Goal: Transaction & Acquisition: Book appointment/travel/reservation

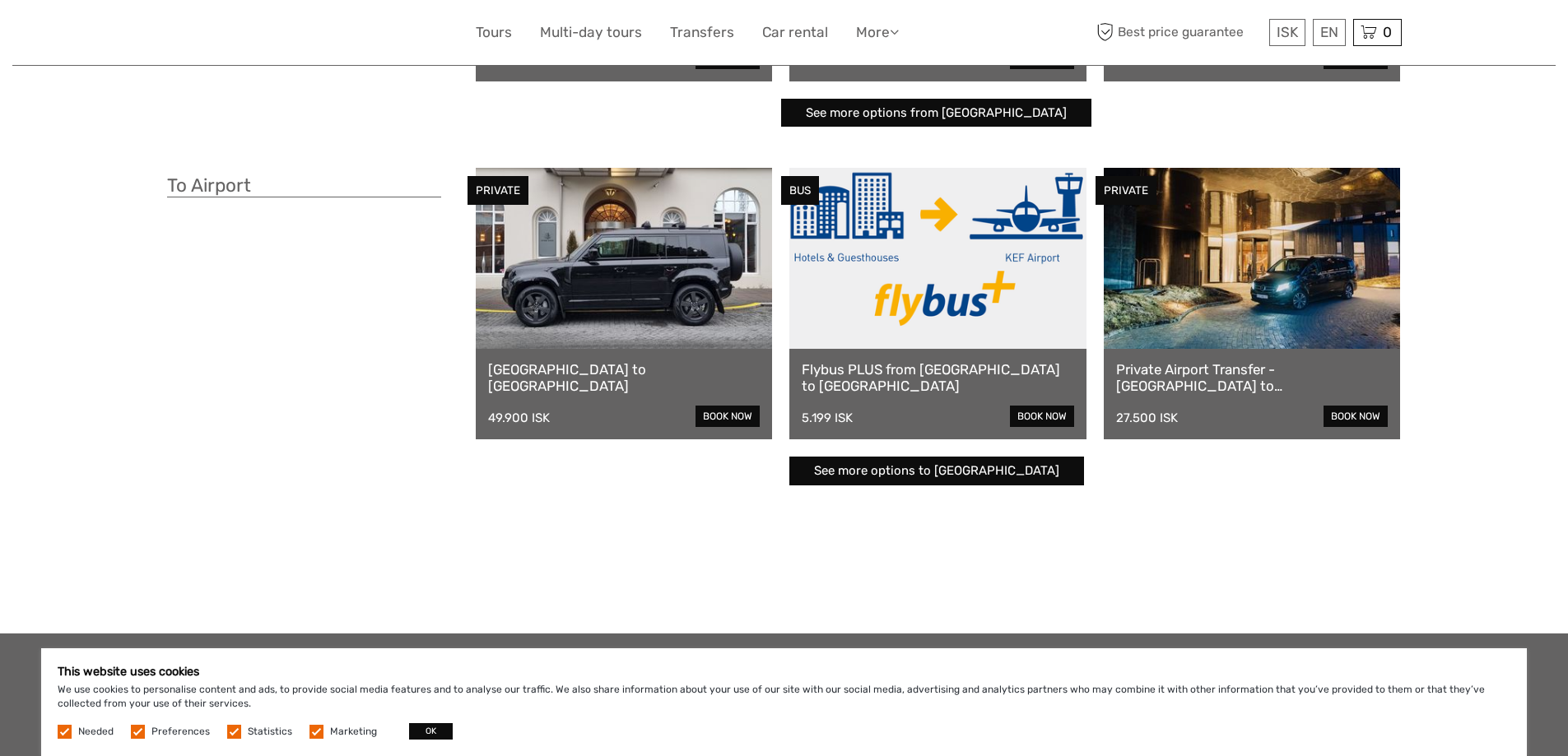
scroll to position [396, 0]
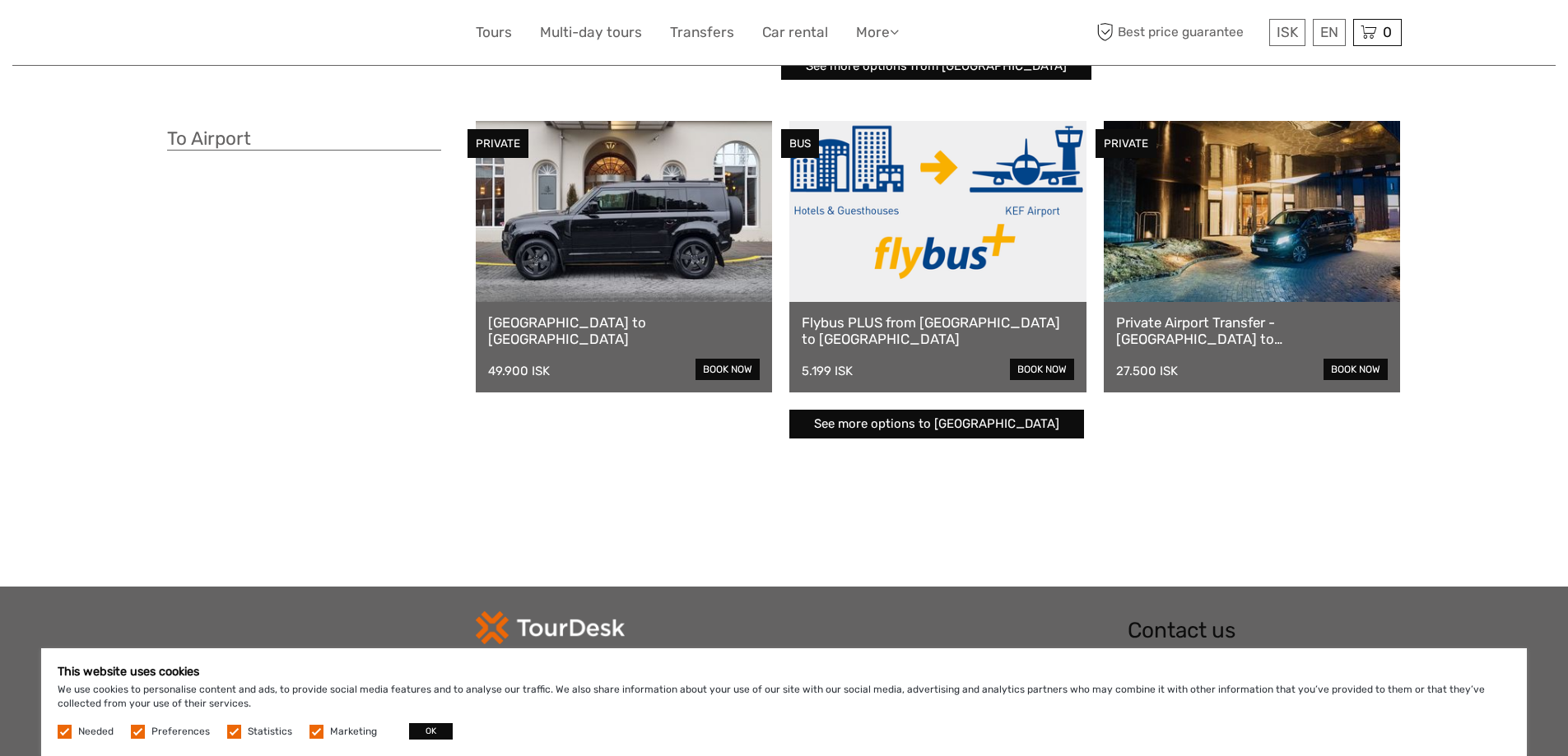
drag, startPoint x: 204, startPoint y: 178, endPoint x: 206, endPoint y: 241, distance: 63.0
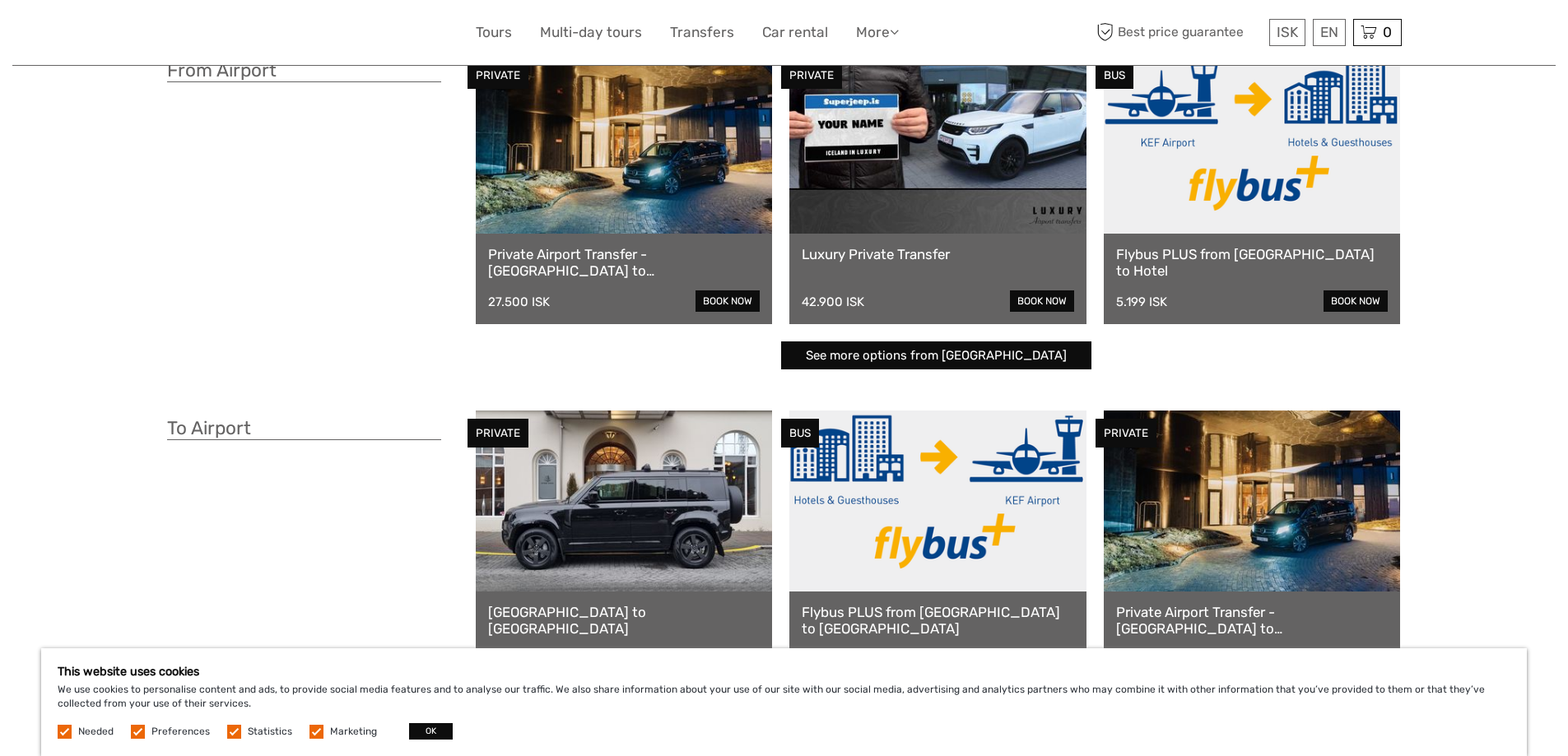
scroll to position [0, 0]
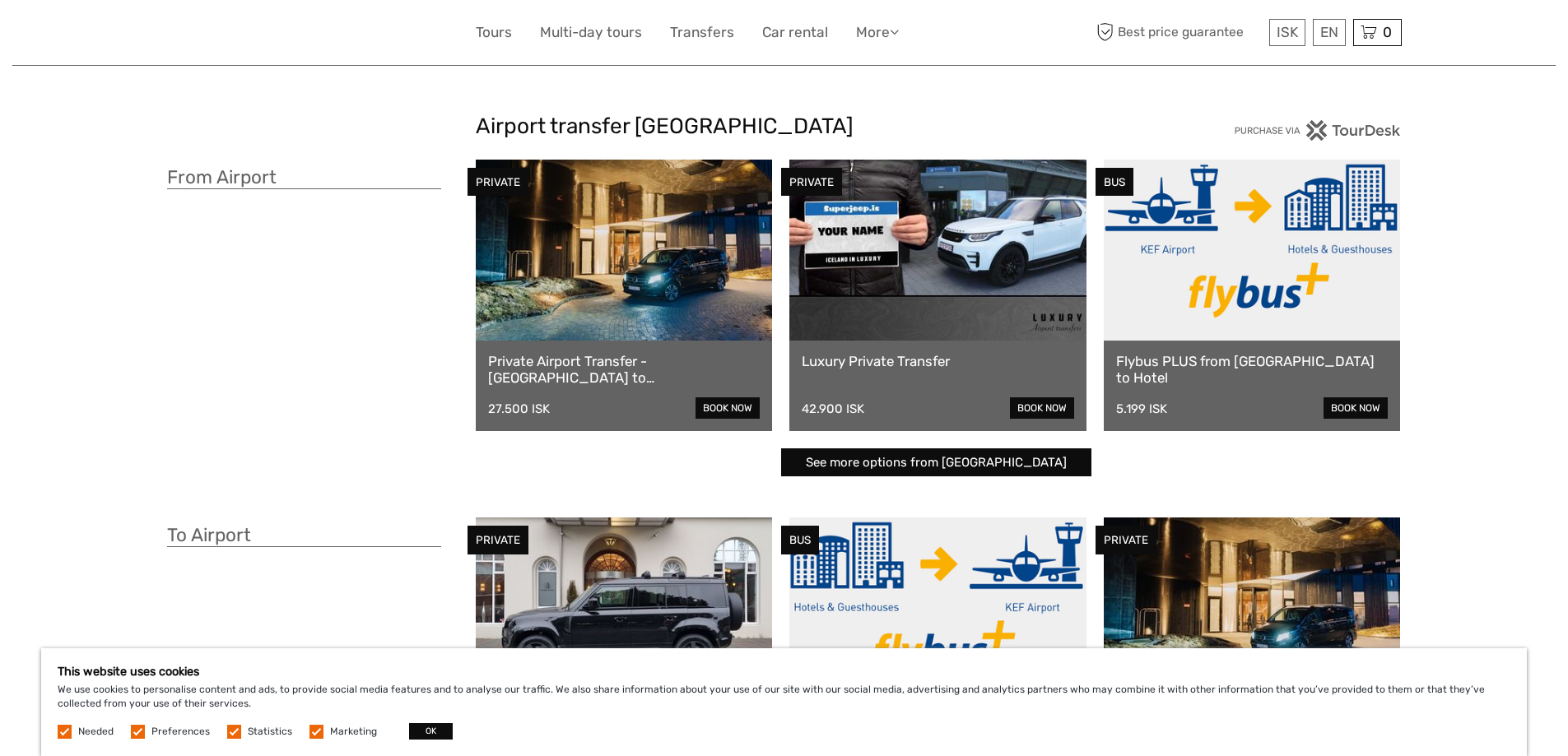
drag, startPoint x: 259, startPoint y: 463, endPoint x: 283, endPoint y: 268, distance: 196.5
click at [588, 282] on link at bounding box center [624, 251] width 297 height 181
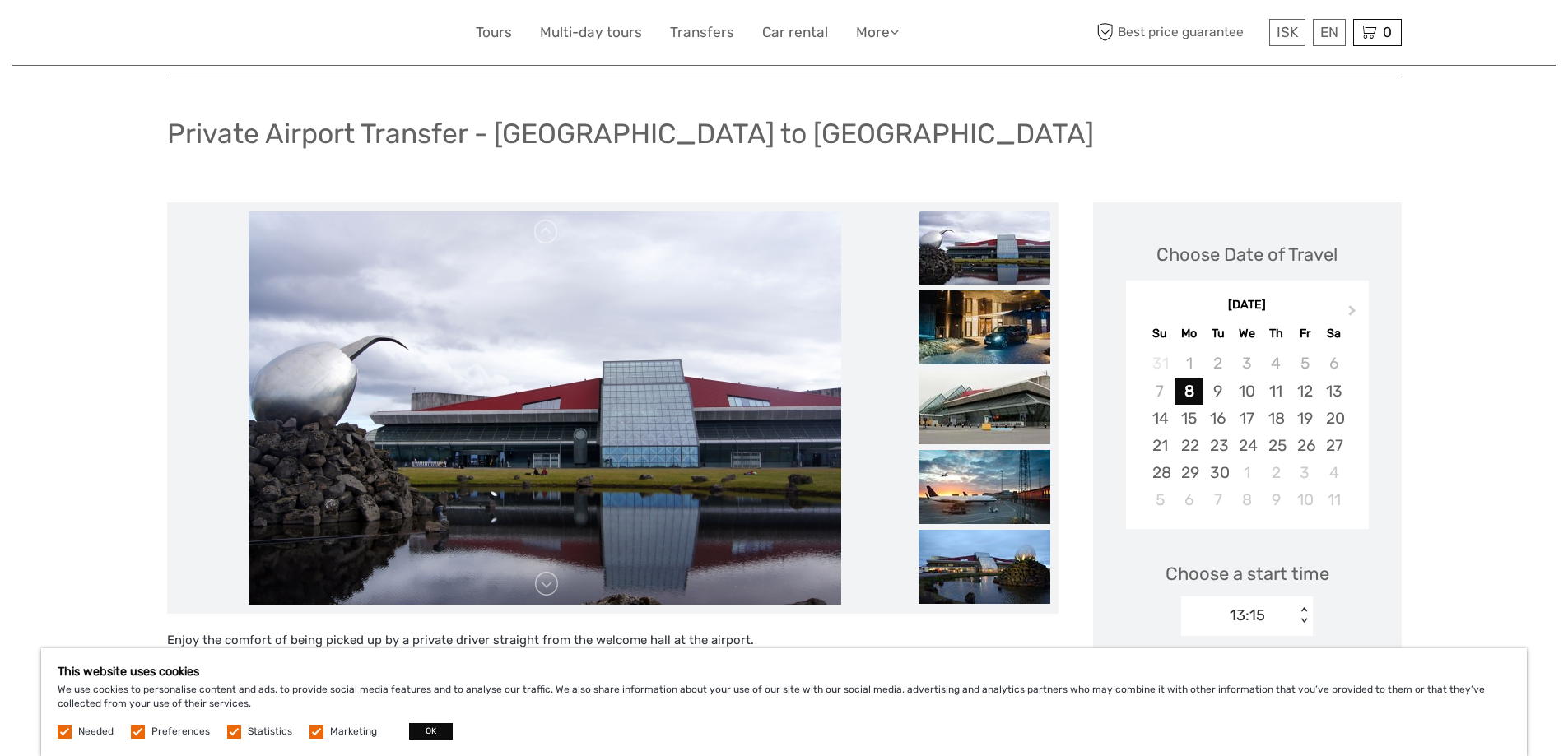
drag, startPoint x: 126, startPoint y: 355, endPoint x: 114, endPoint y: 389, distance: 36.1
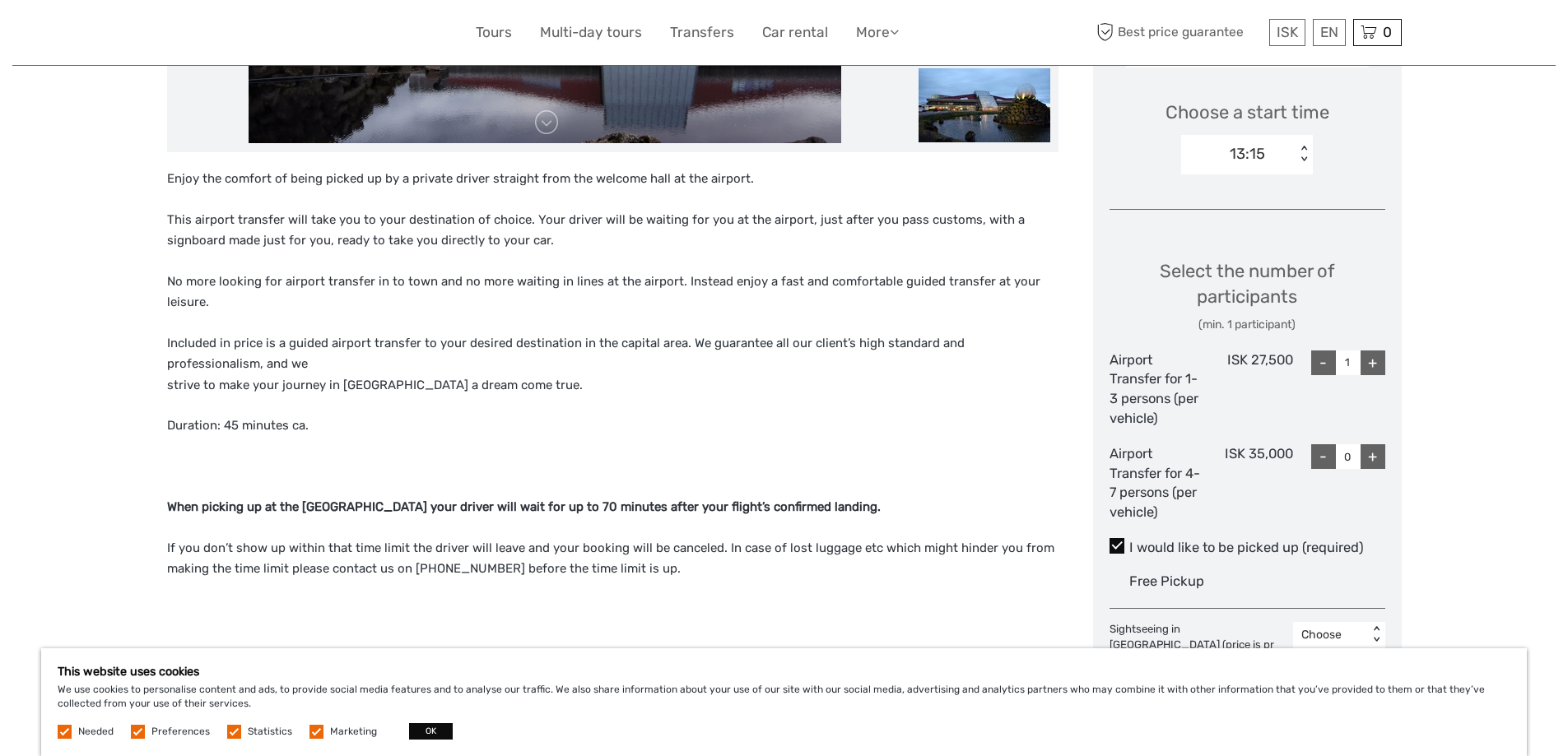
drag, startPoint x: 96, startPoint y: 334, endPoint x: 91, endPoint y: 430, distance: 96.1
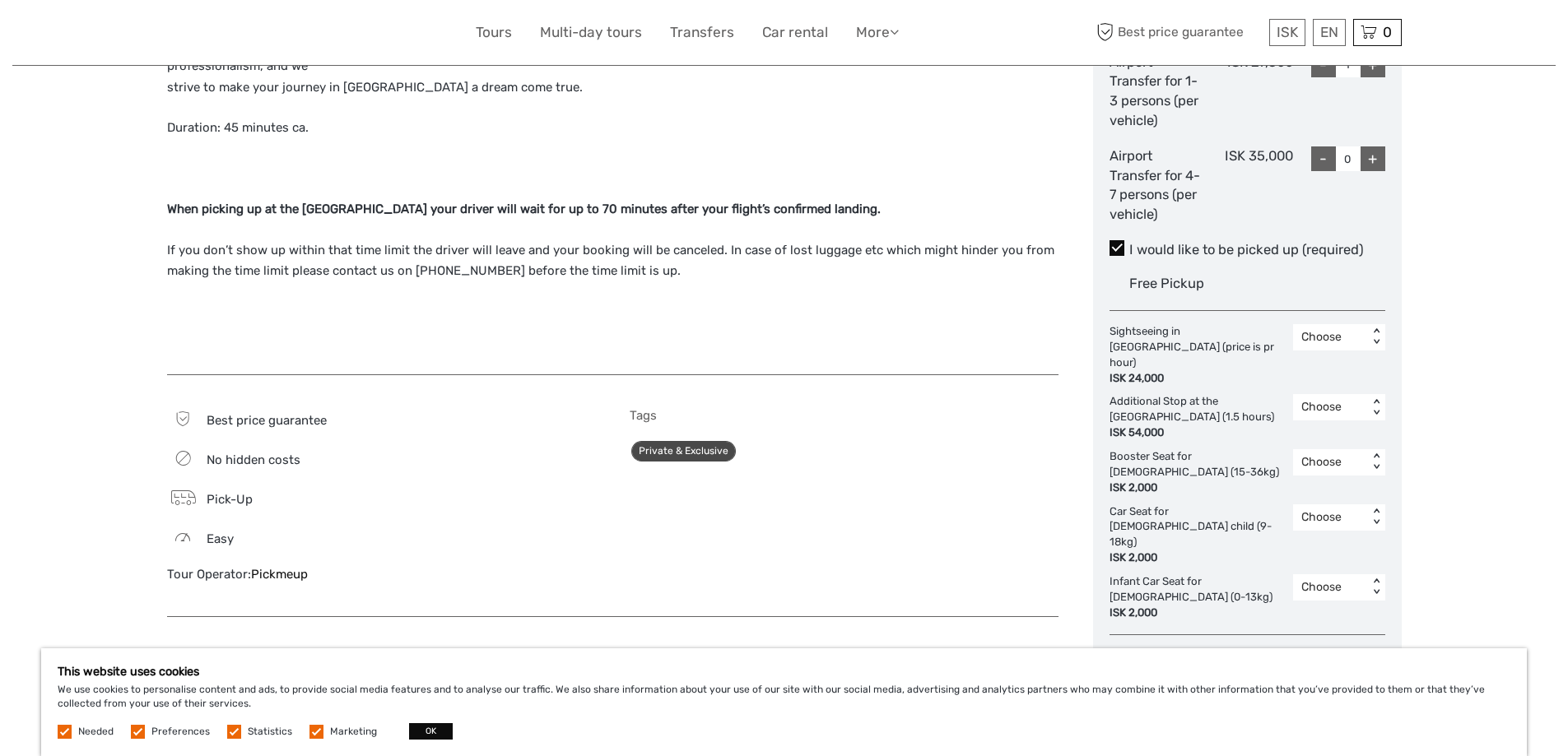
drag, startPoint x: 91, startPoint y: 359, endPoint x: 94, endPoint y: 472, distance: 113.0
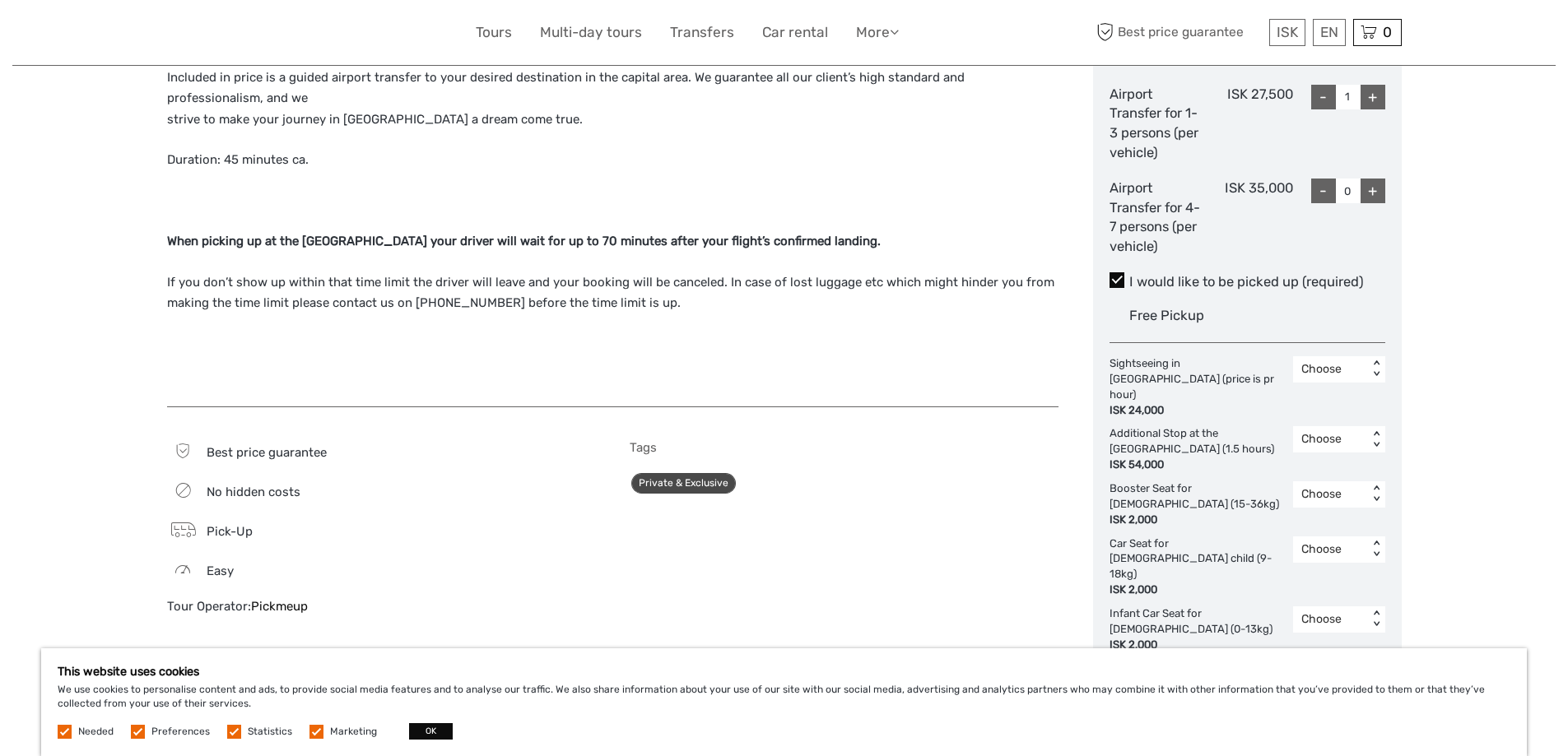
drag, startPoint x: 60, startPoint y: 434, endPoint x: 69, endPoint y: 347, distance: 87.5
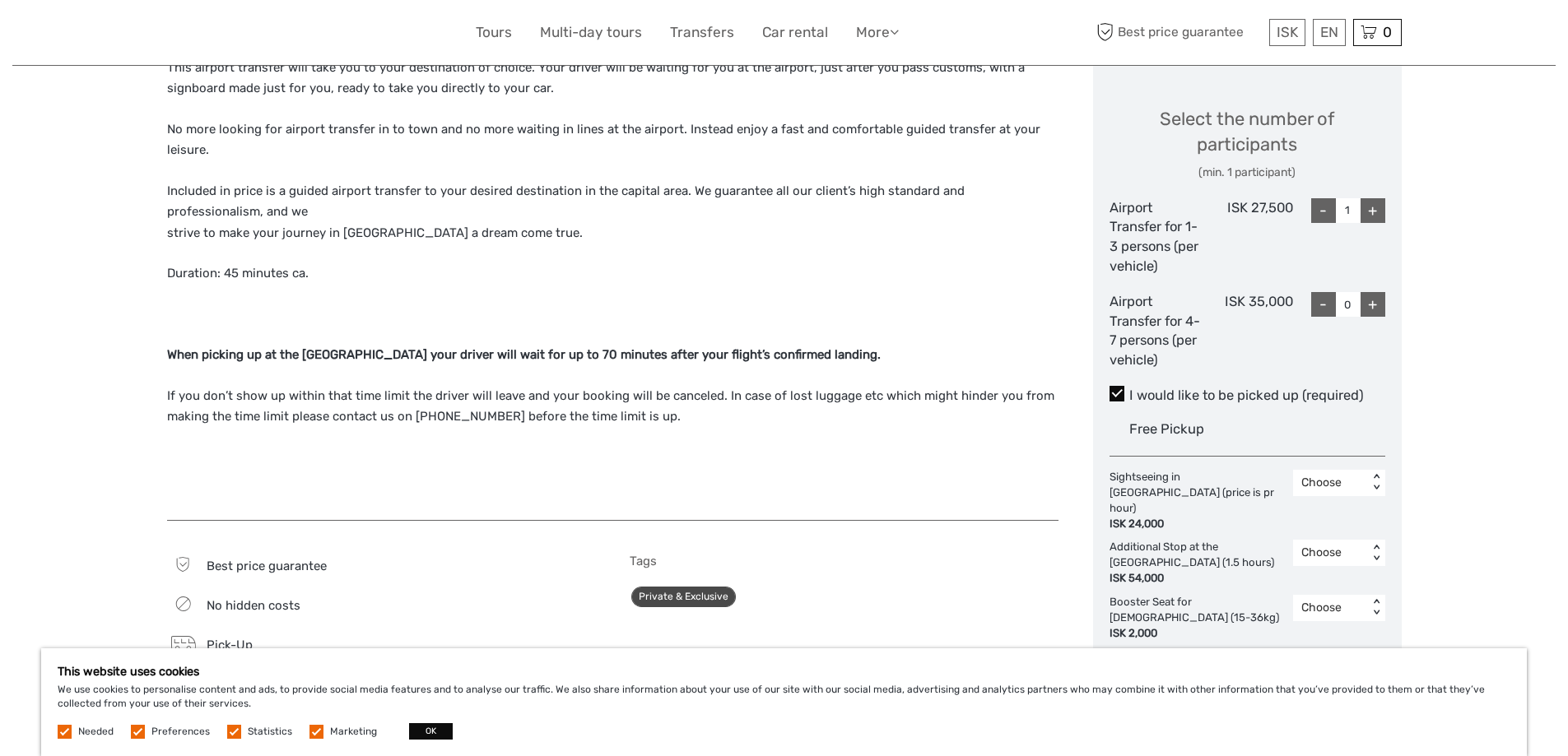
drag, startPoint x: 74, startPoint y: 394, endPoint x: 74, endPoint y: 367, distance: 27.0
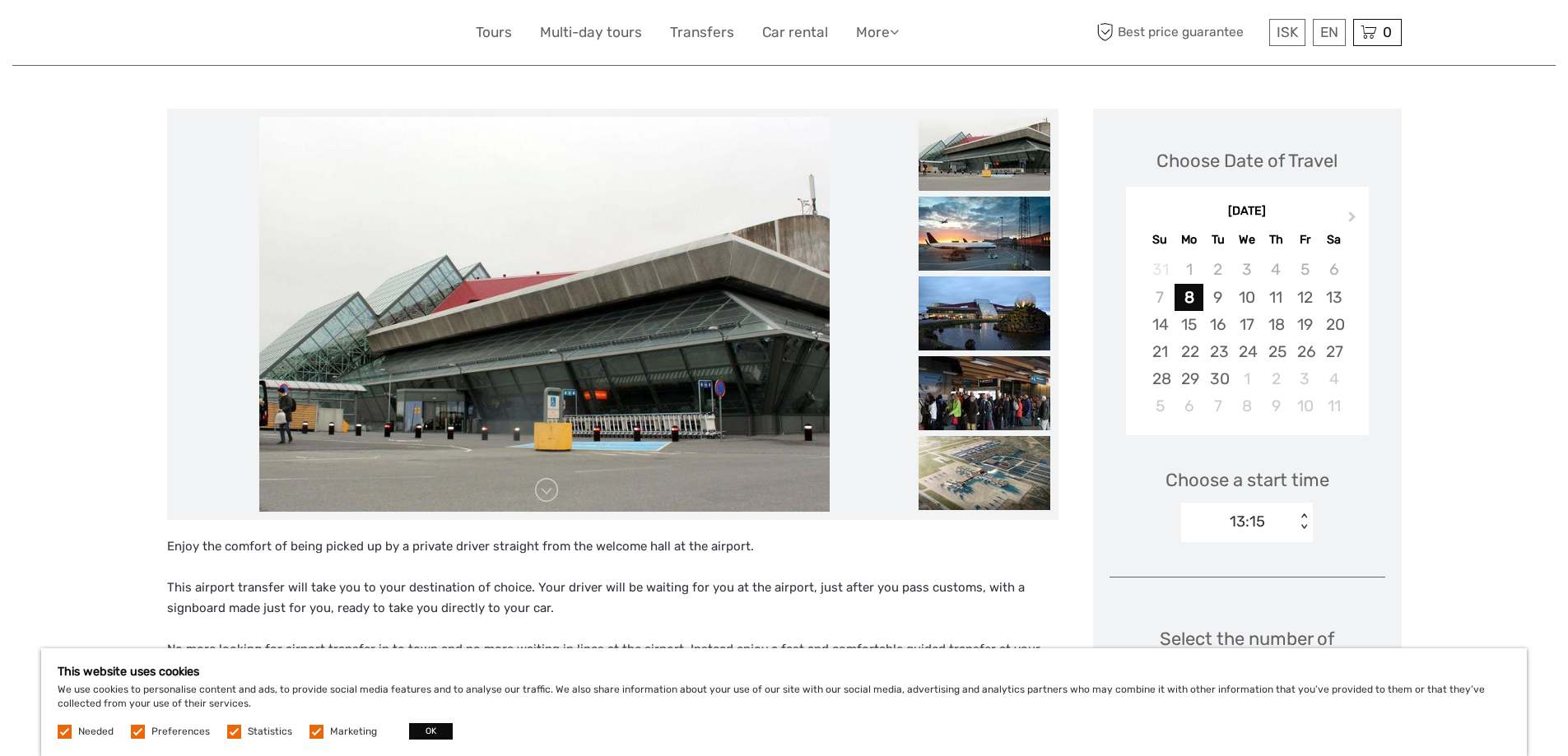
scroll to position [0, 0]
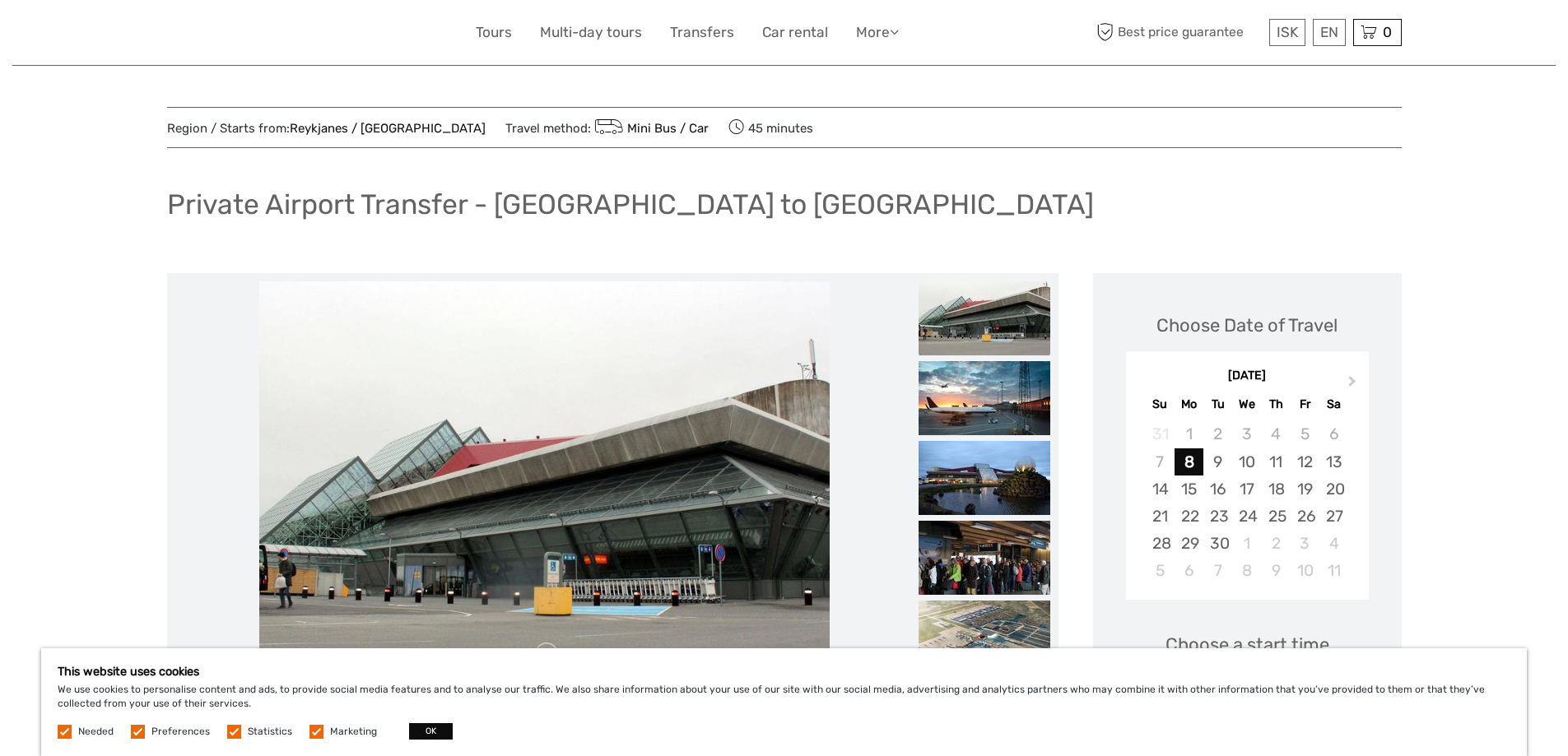
drag, startPoint x: 82, startPoint y: 367, endPoint x: 90, endPoint y: 307, distance: 60.5
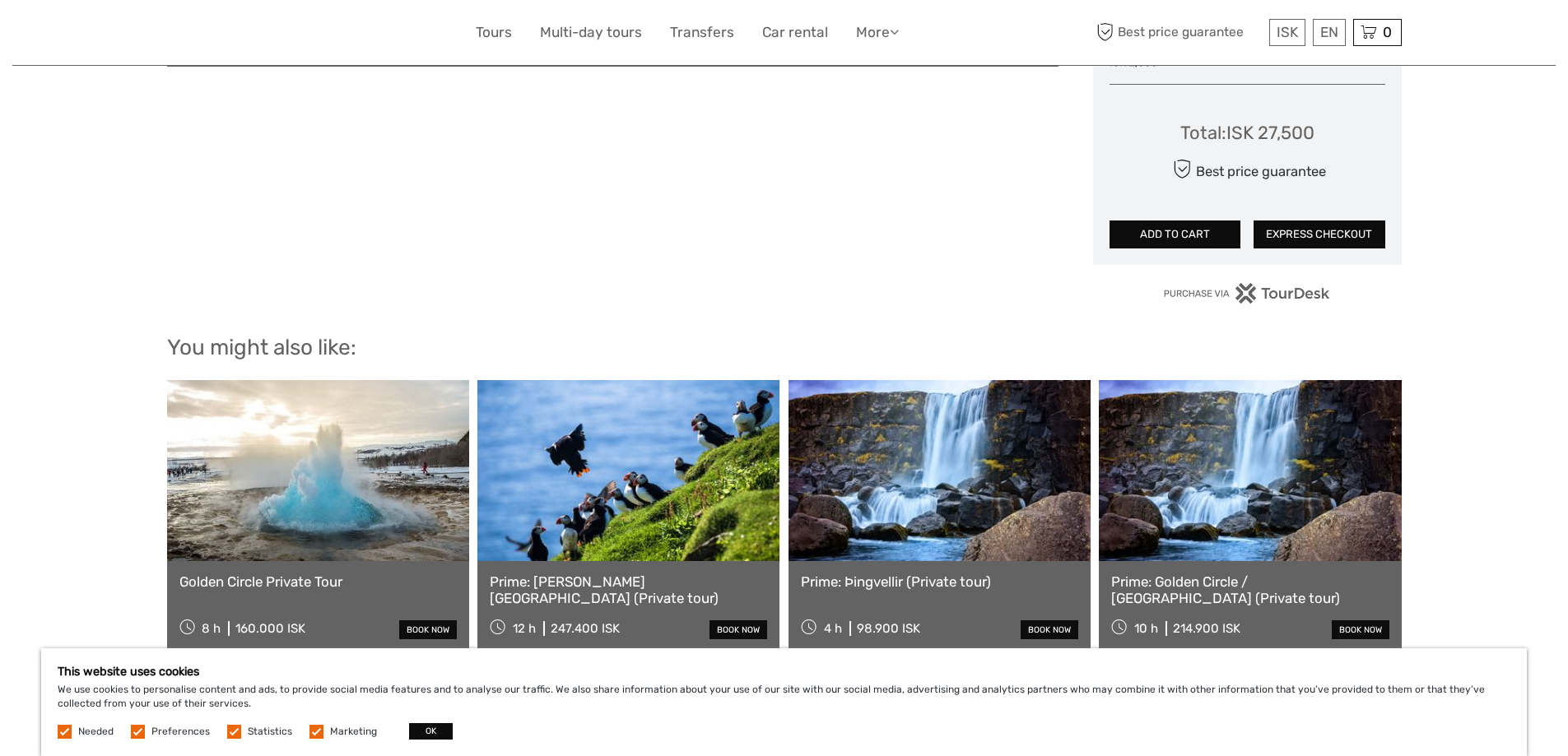
drag, startPoint x: 82, startPoint y: 257, endPoint x: 85, endPoint y: 367, distance: 110.0
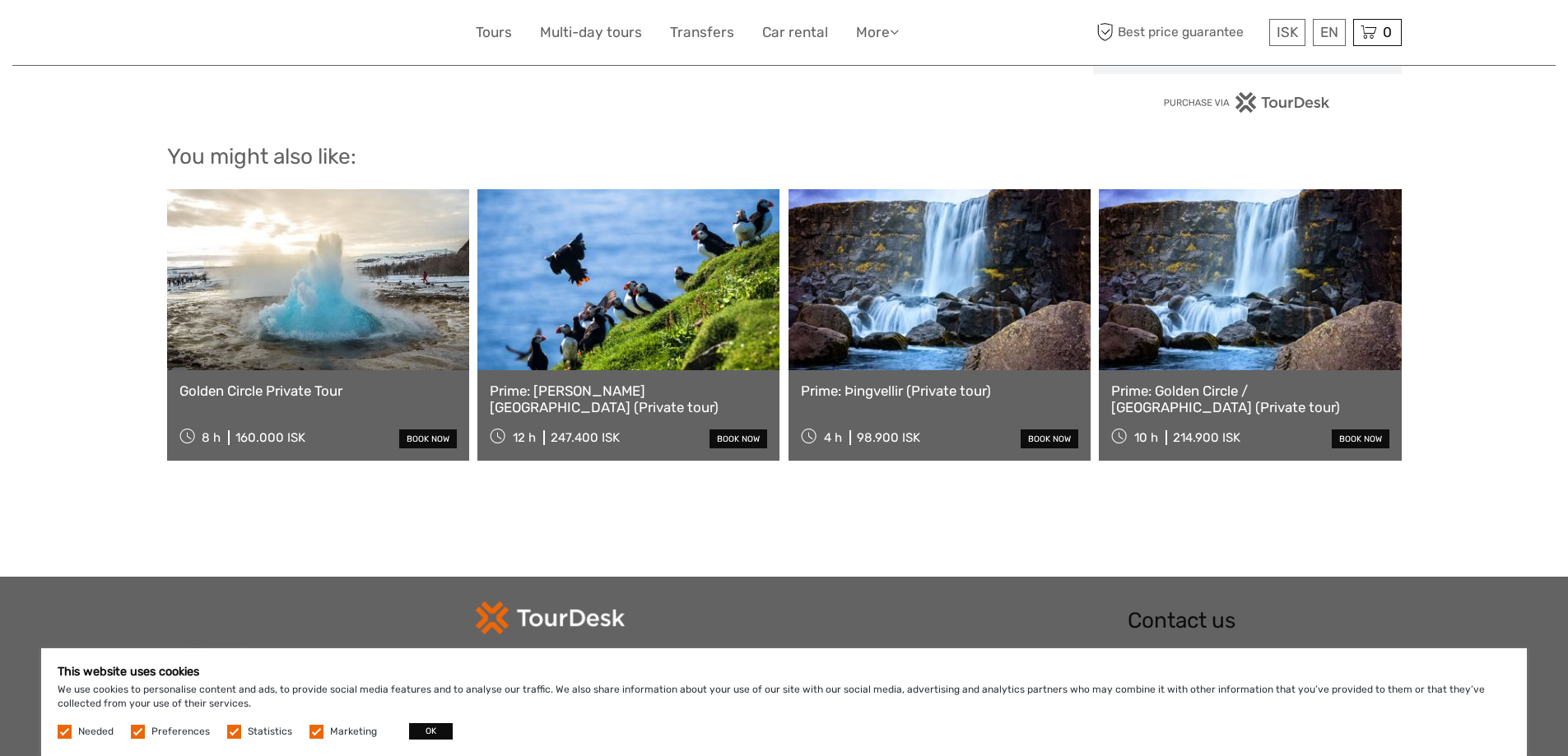
scroll to position [1647, 0]
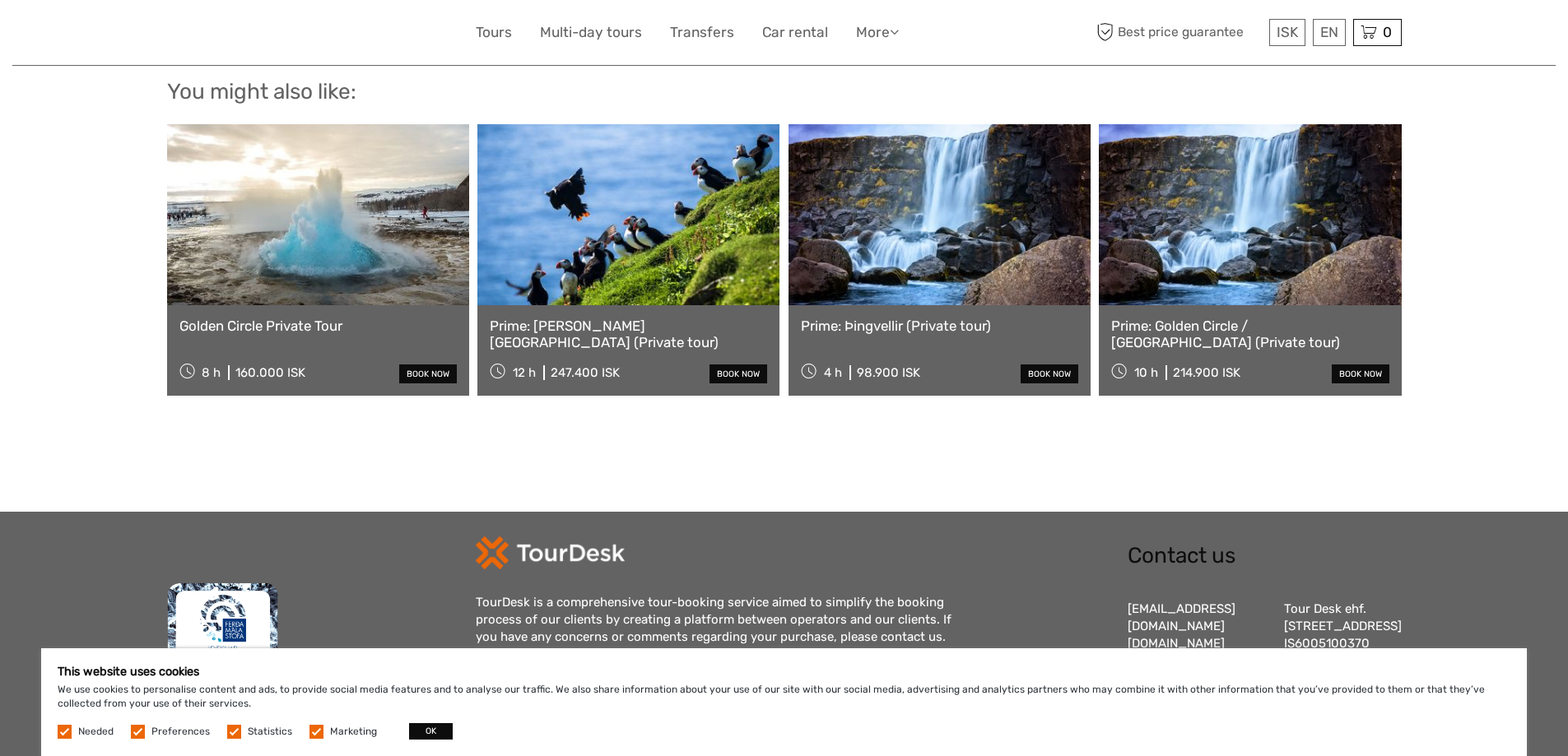
drag, startPoint x: 93, startPoint y: 306, endPoint x: 91, endPoint y: 378, distance: 72.0
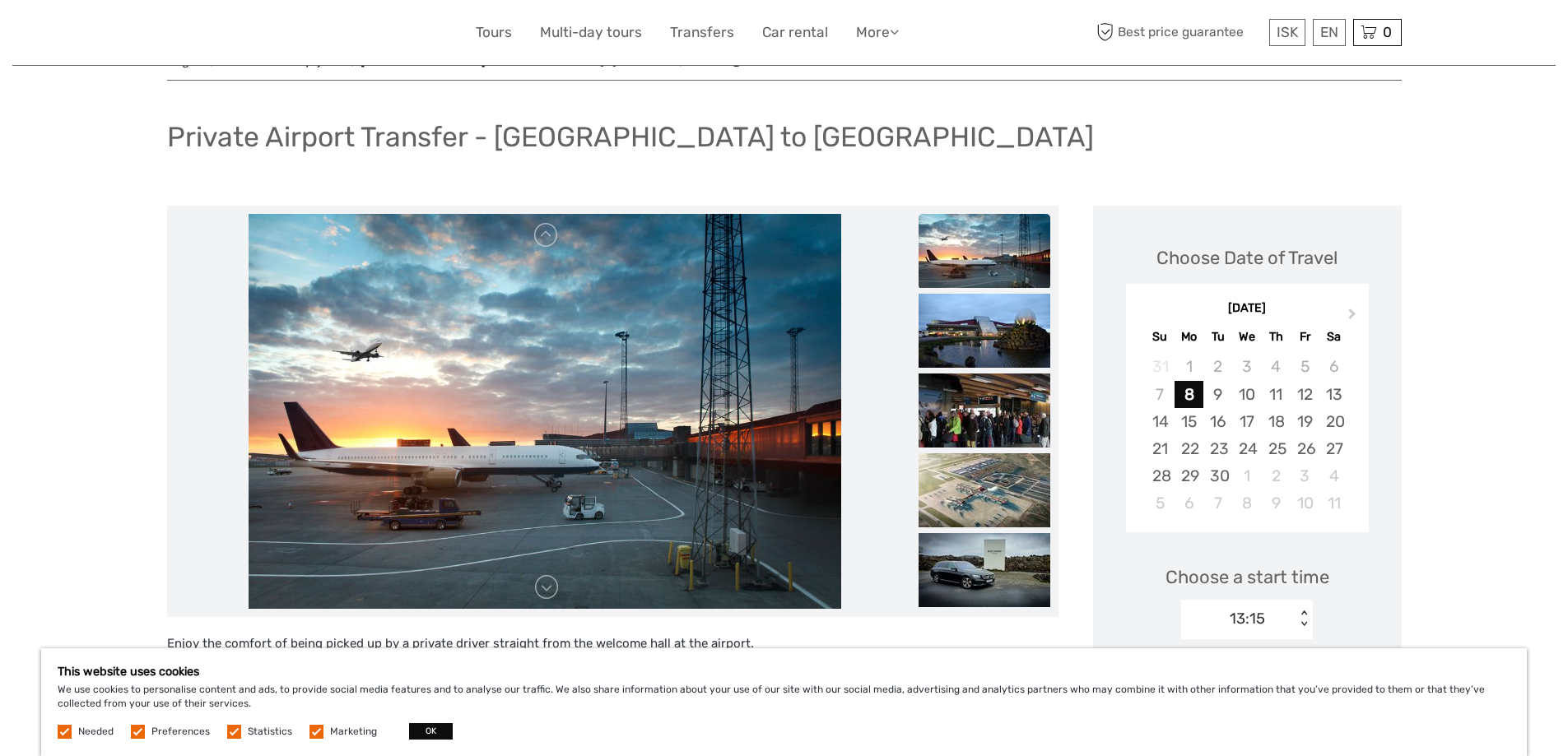
scroll to position [0, 0]
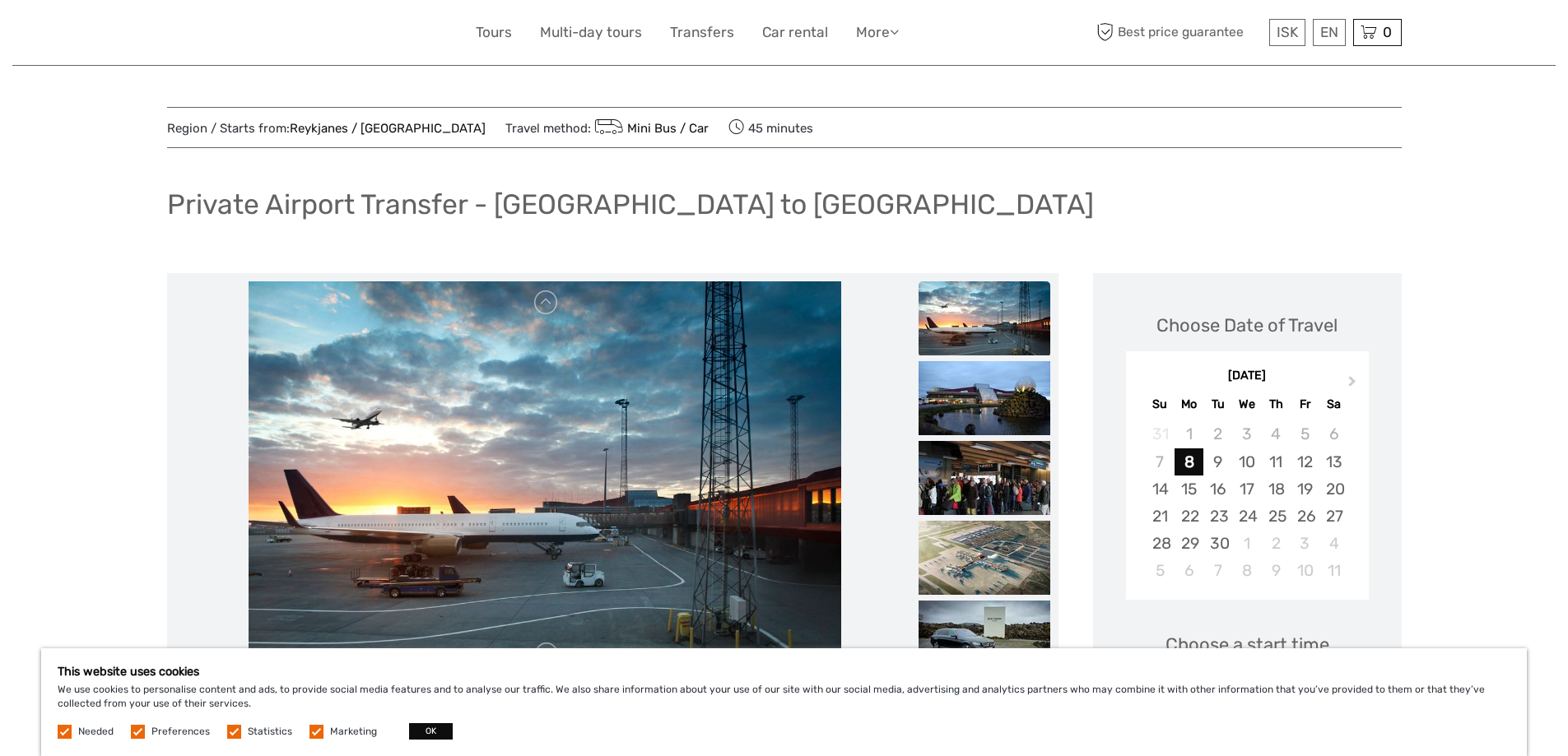
drag, startPoint x: 114, startPoint y: 390, endPoint x: 97, endPoint y: 180, distance: 210.7
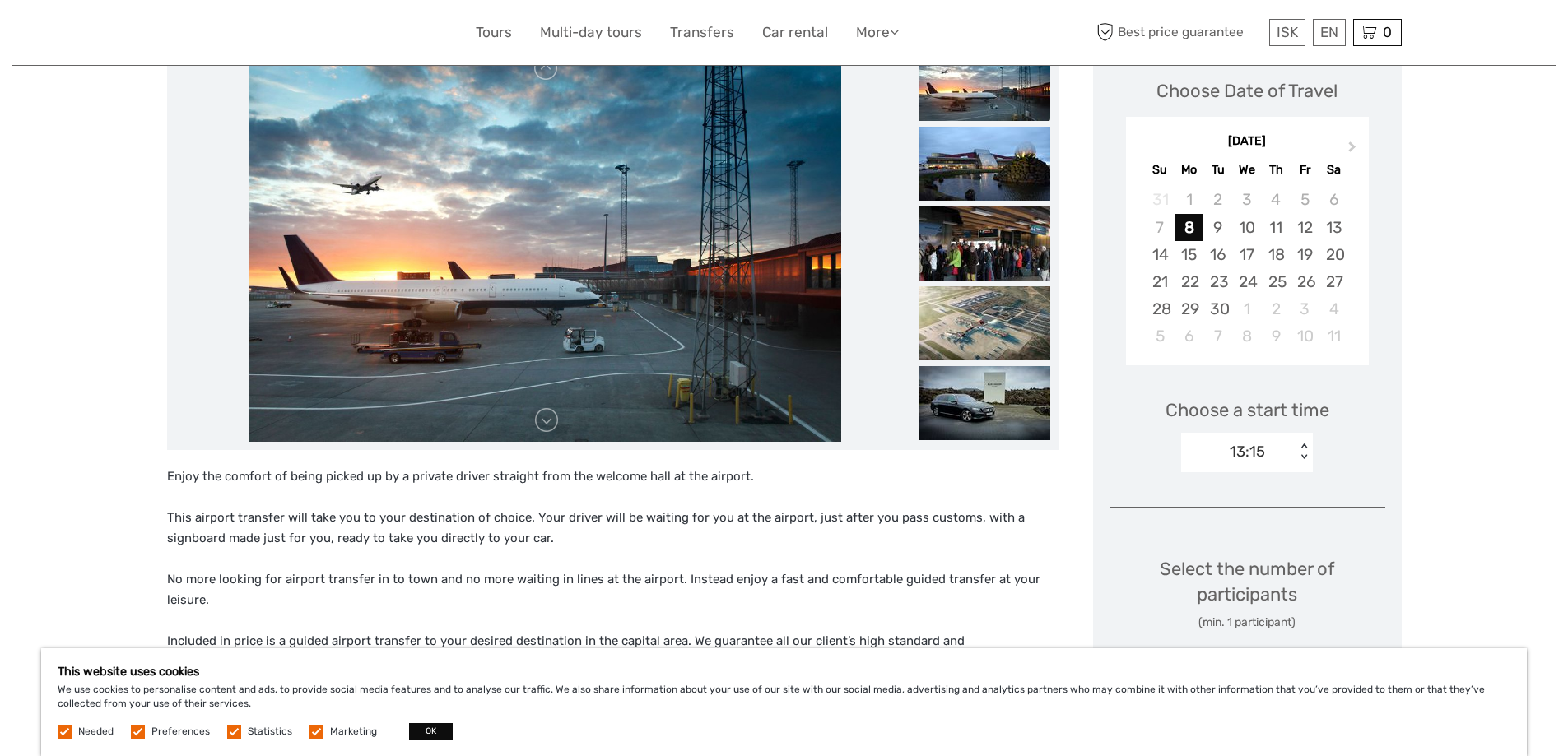
drag, startPoint x: 134, startPoint y: 298, endPoint x: 139, endPoint y: 319, distance: 21.6
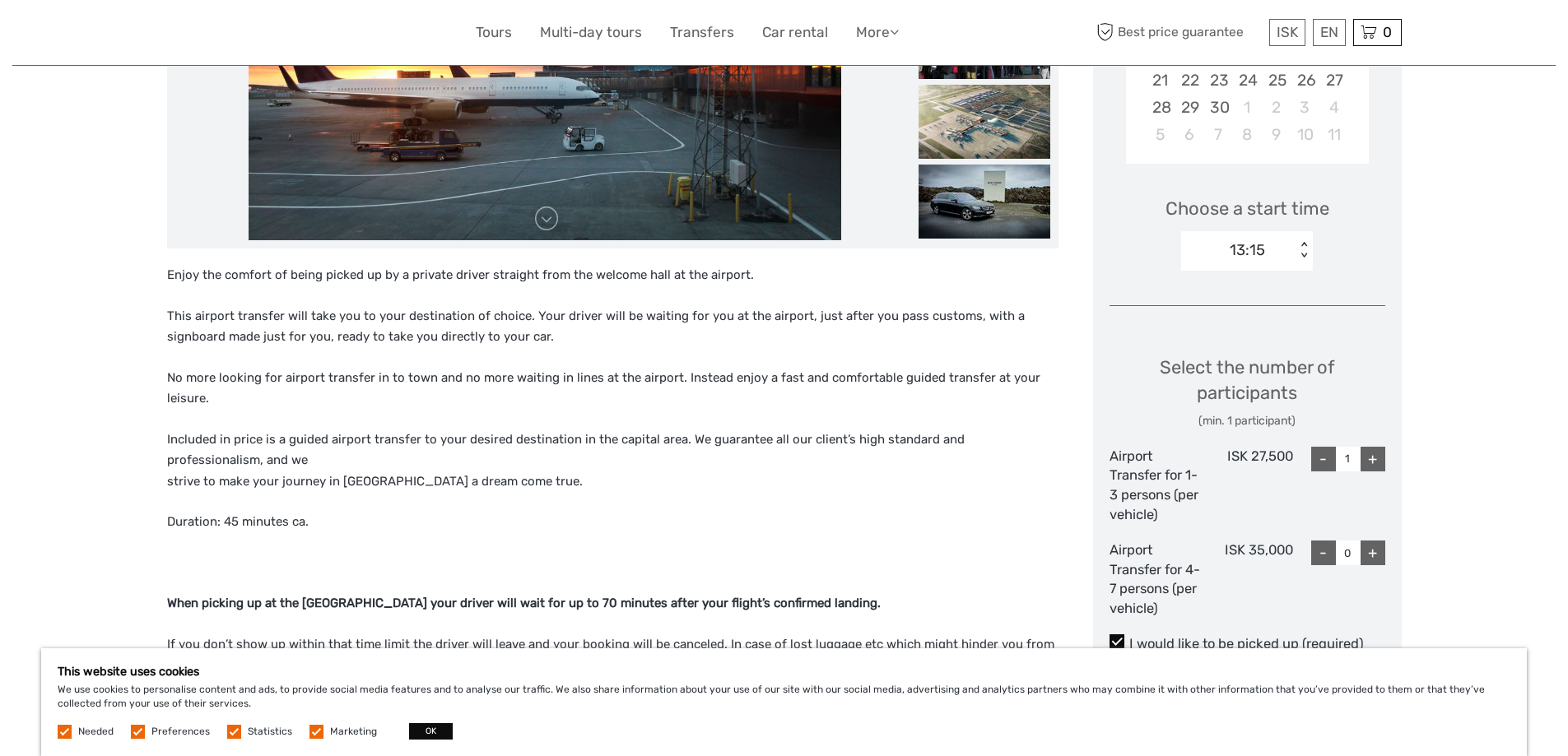
drag, startPoint x: 137, startPoint y: 254, endPoint x: 140, endPoint y: 342, distance: 88.1
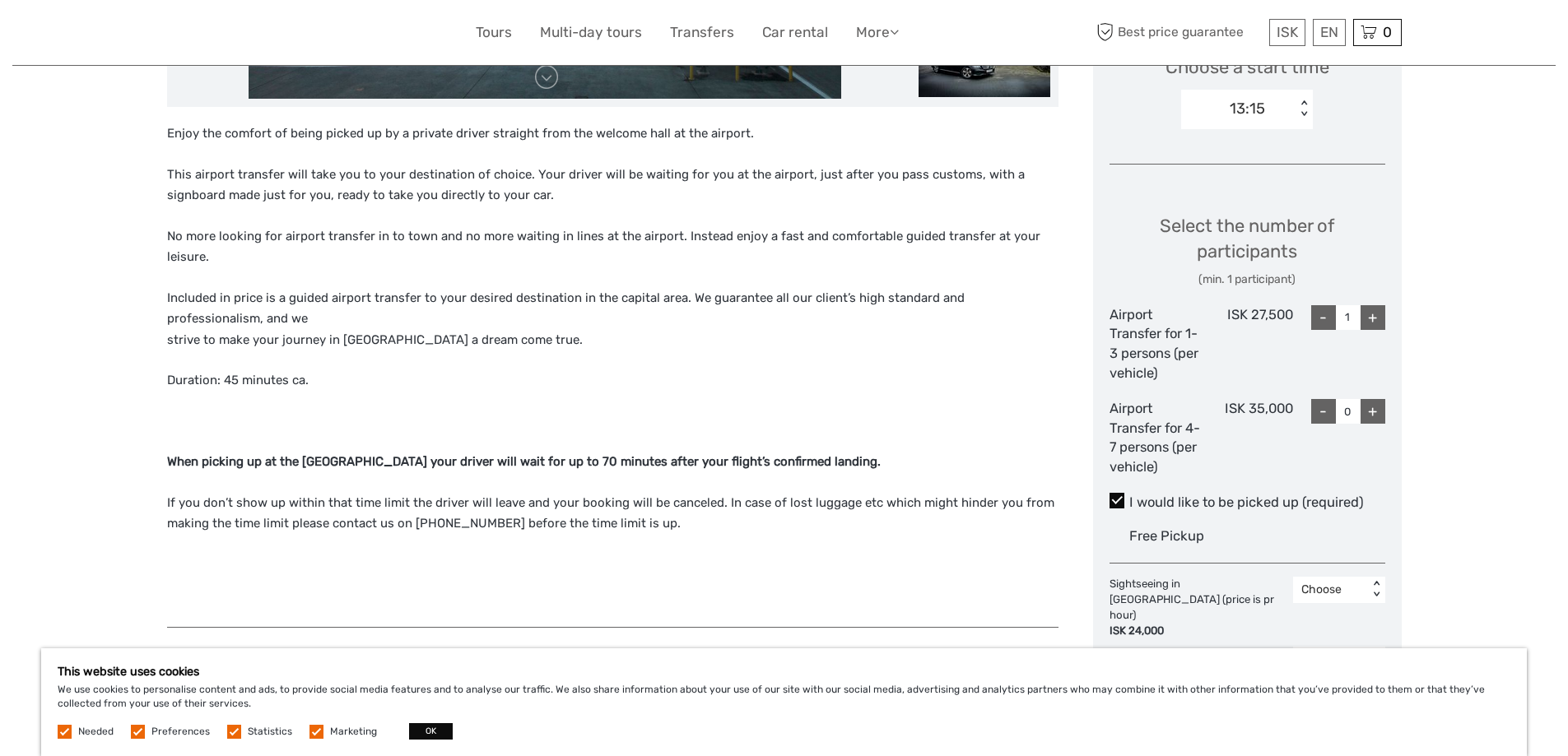
drag, startPoint x: 140, startPoint y: 317, endPoint x: 135, endPoint y: 352, distance: 35.4
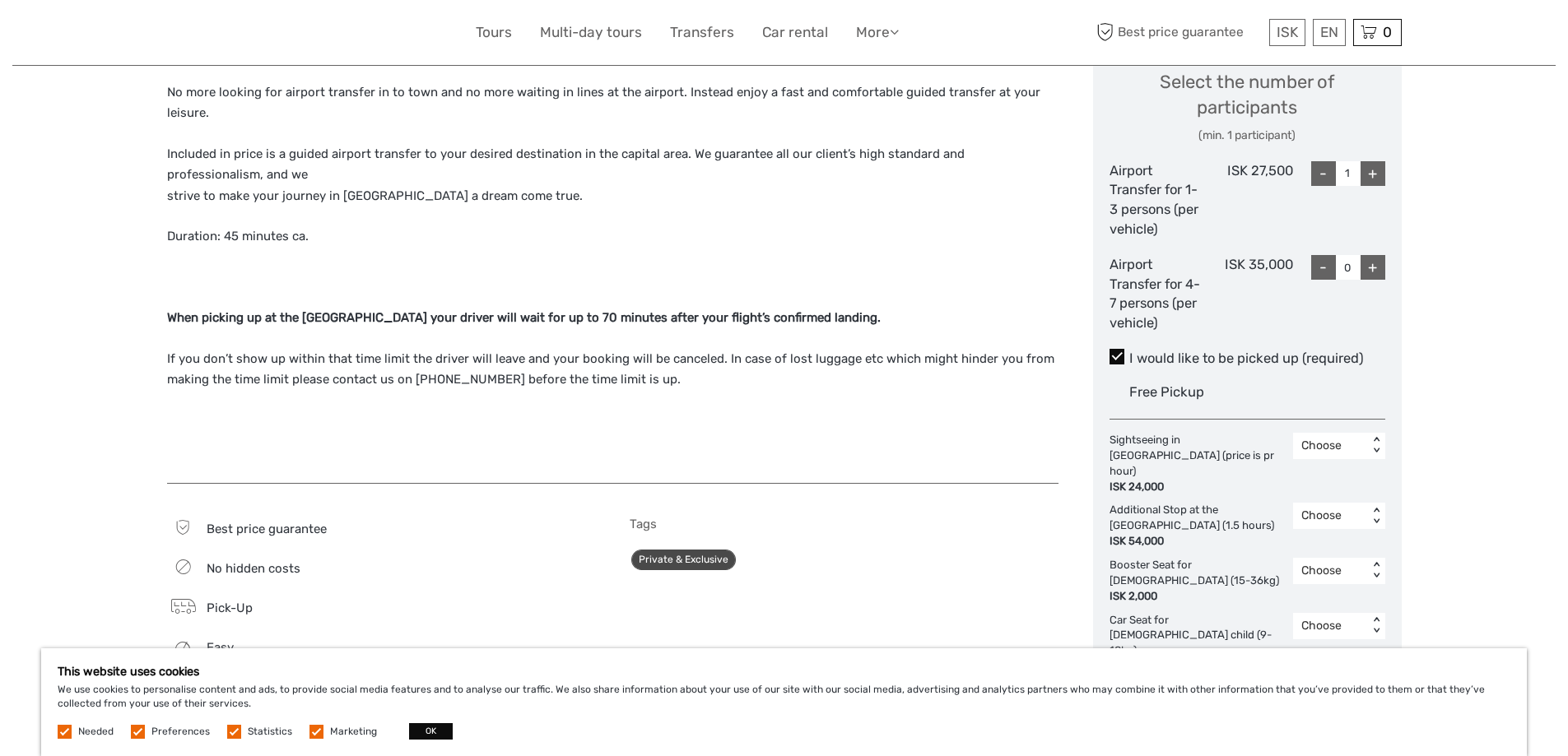
drag, startPoint x: 135, startPoint y: 352, endPoint x: 132, endPoint y: 417, distance: 65.1
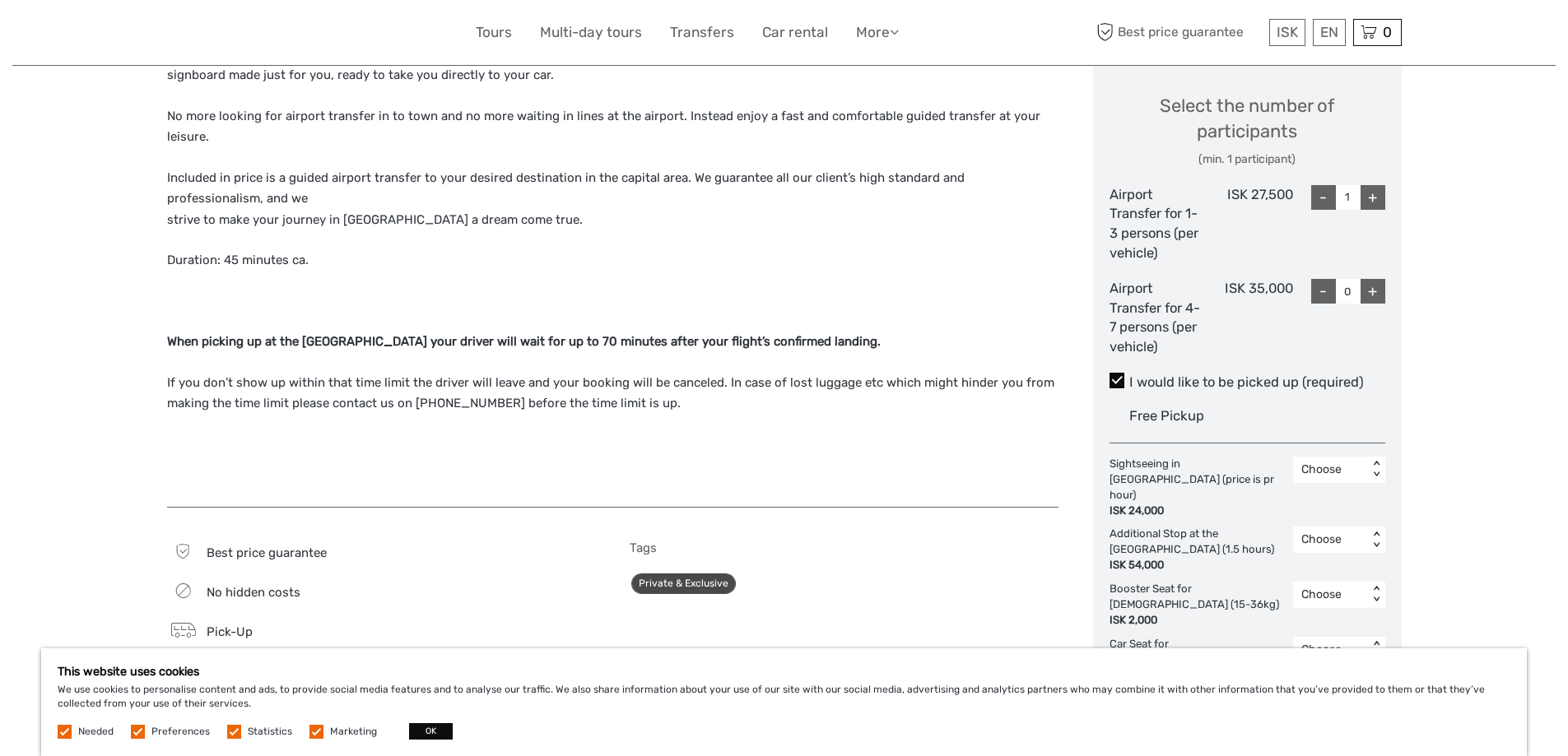
drag, startPoint x: 132, startPoint y: 417, endPoint x: 114, endPoint y: 320, distance: 98.7
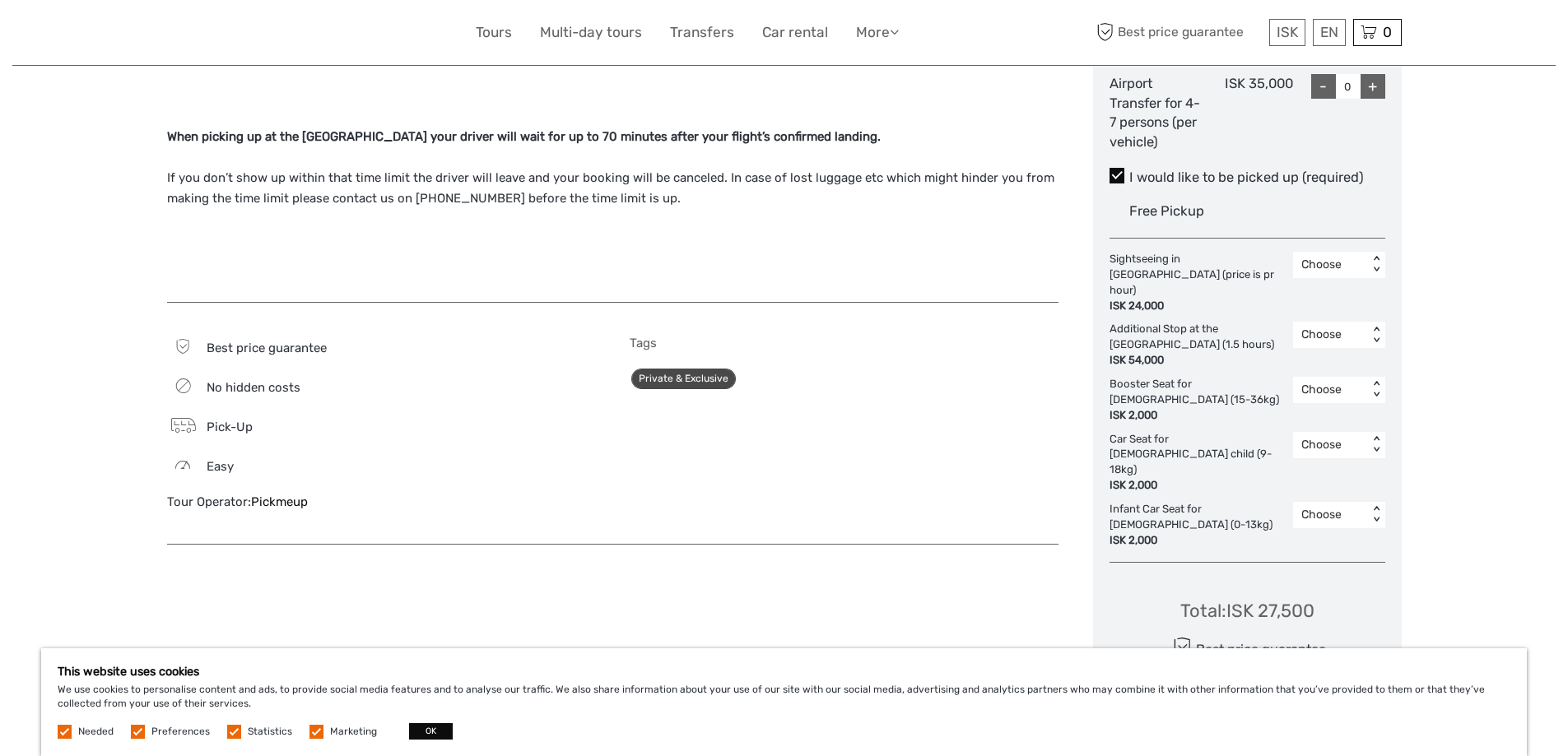
drag, startPoint x: 117, startPoint y: 348, endPoint x: 119, endPoint y: 443, distance: 95.0
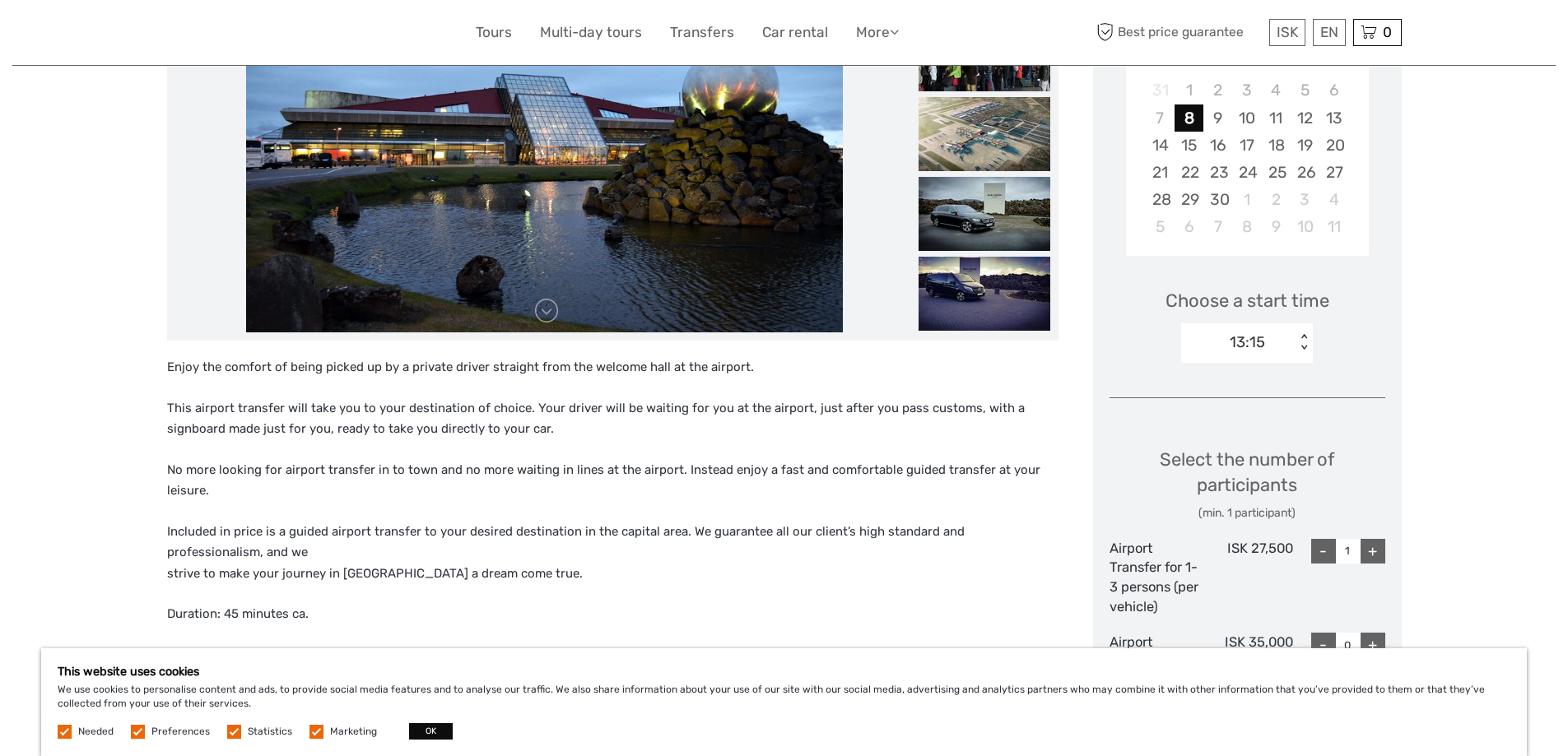
scroll to position [129, 0]
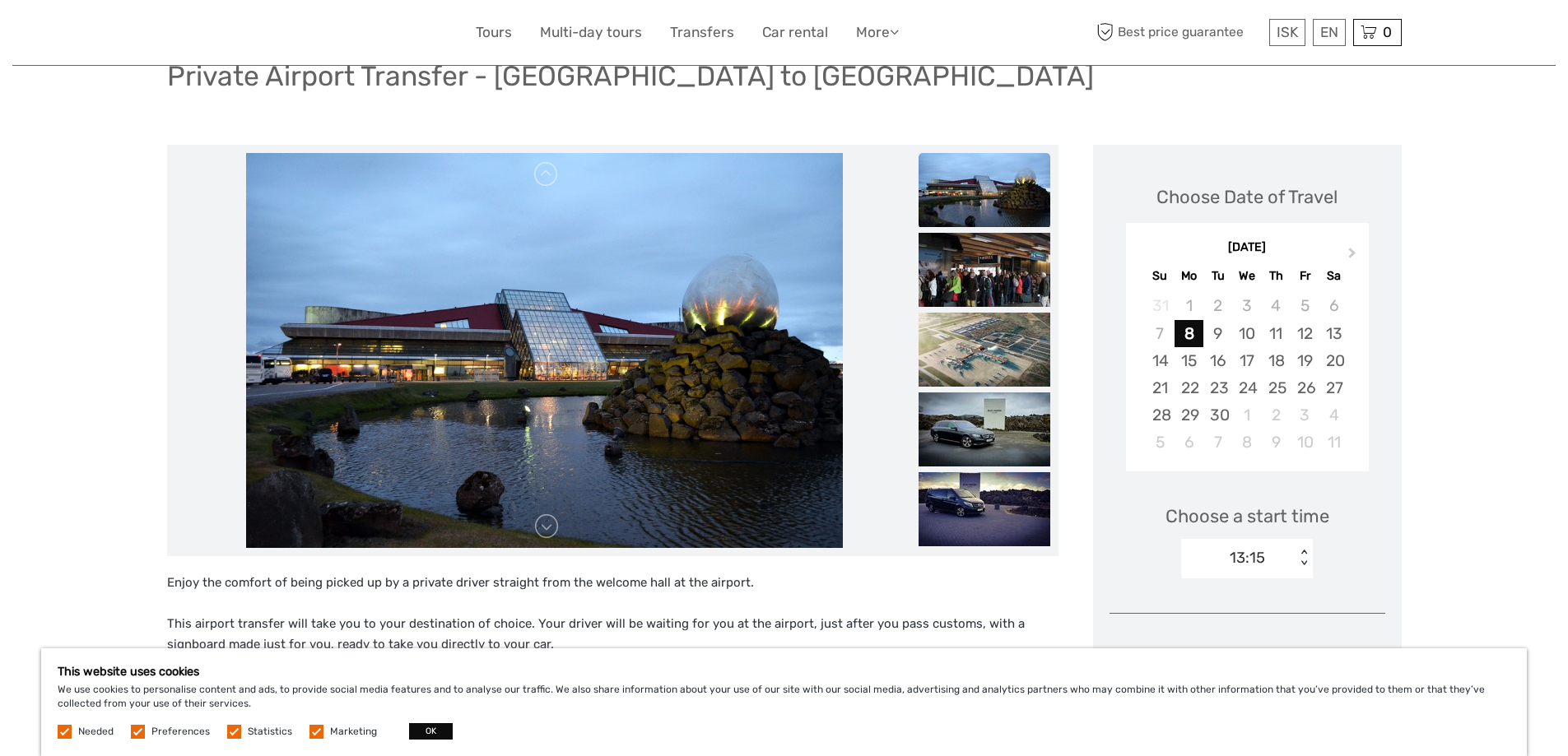
drag, startPoint x: 115, startPoint y: 407, endPoint x: 118, endPoint y: 289, distance: 118.0
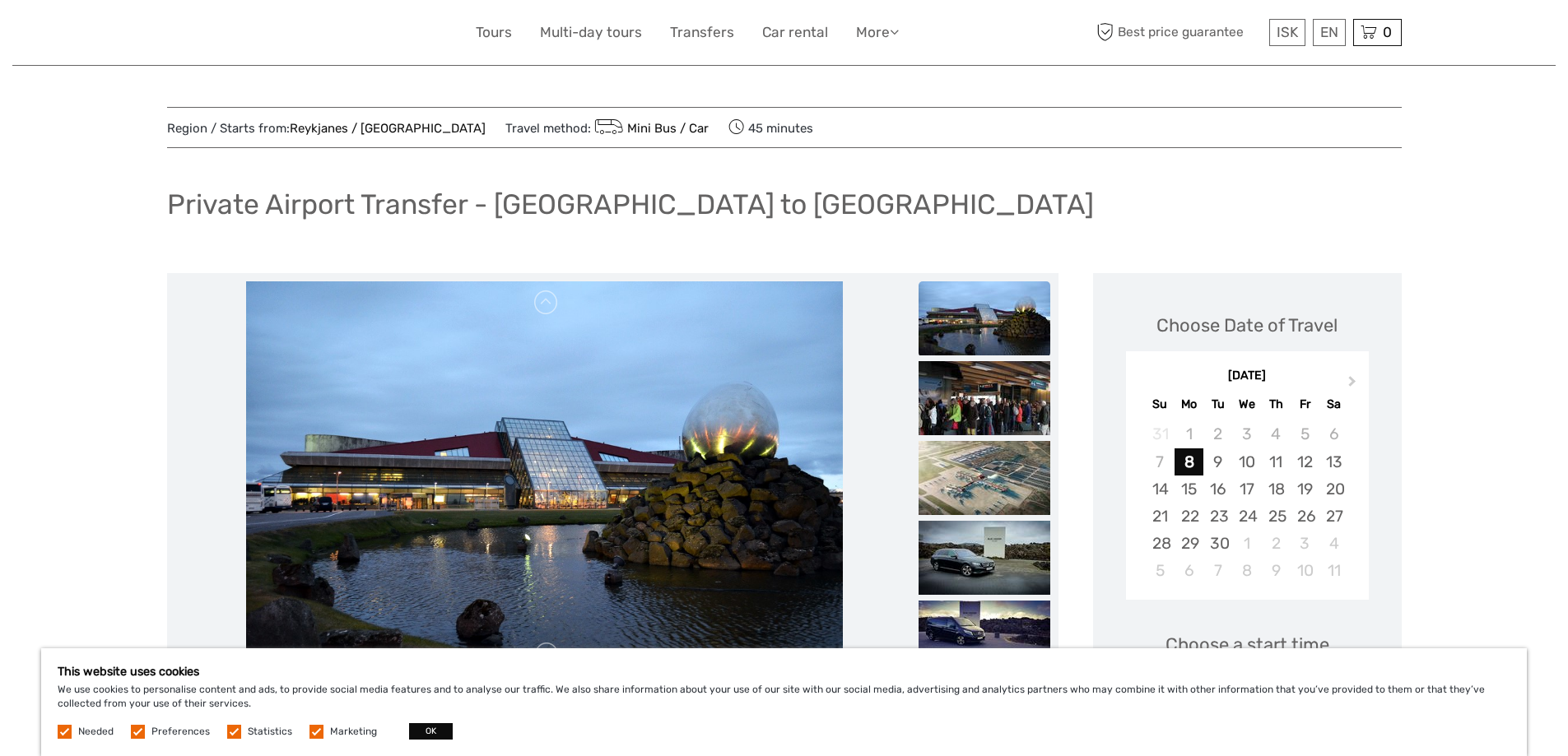
drag, startPoint x: 138, startPoint y: 122, endPoint x: 160, endPoint y: 35, distance: 89.7
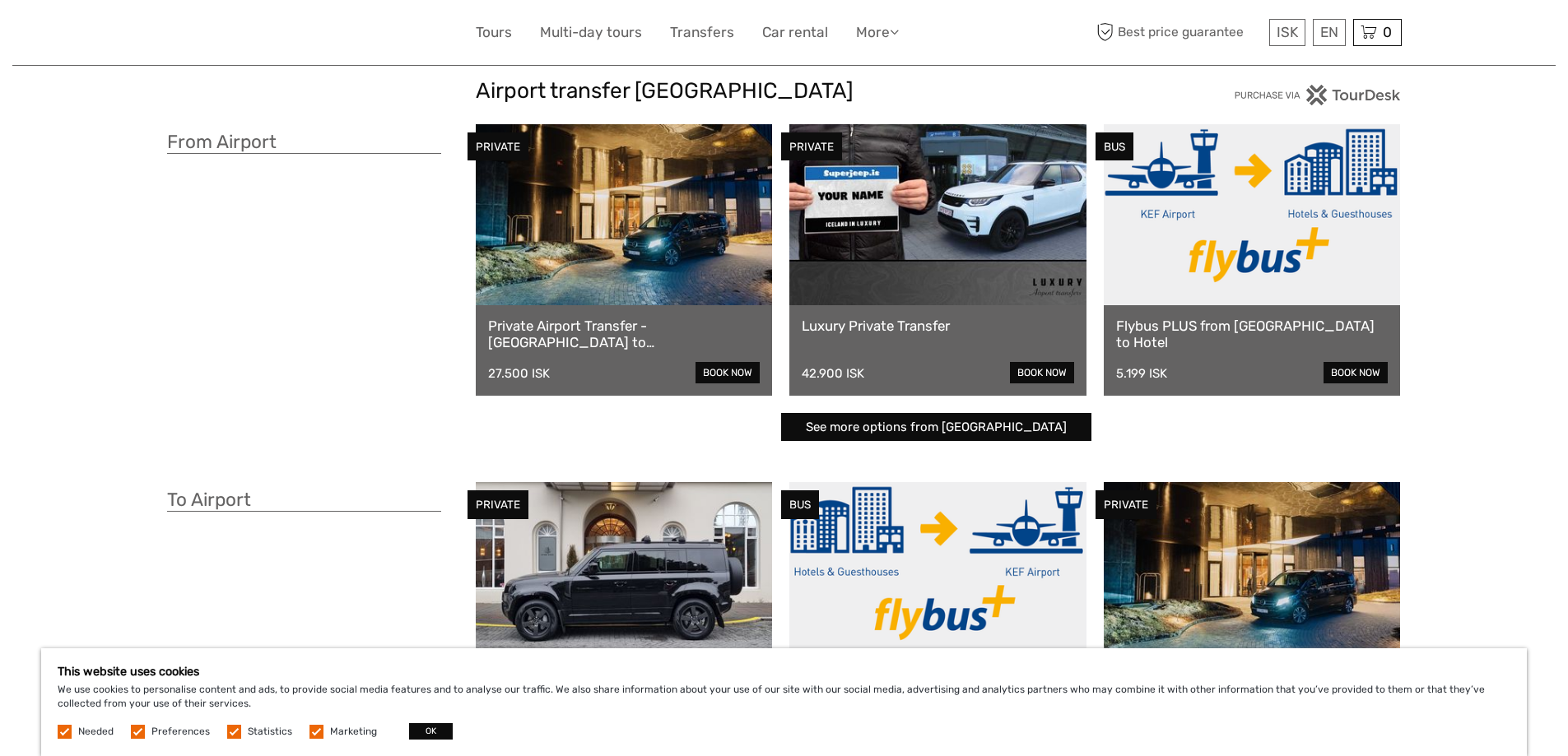
scroll to position [107, 0]
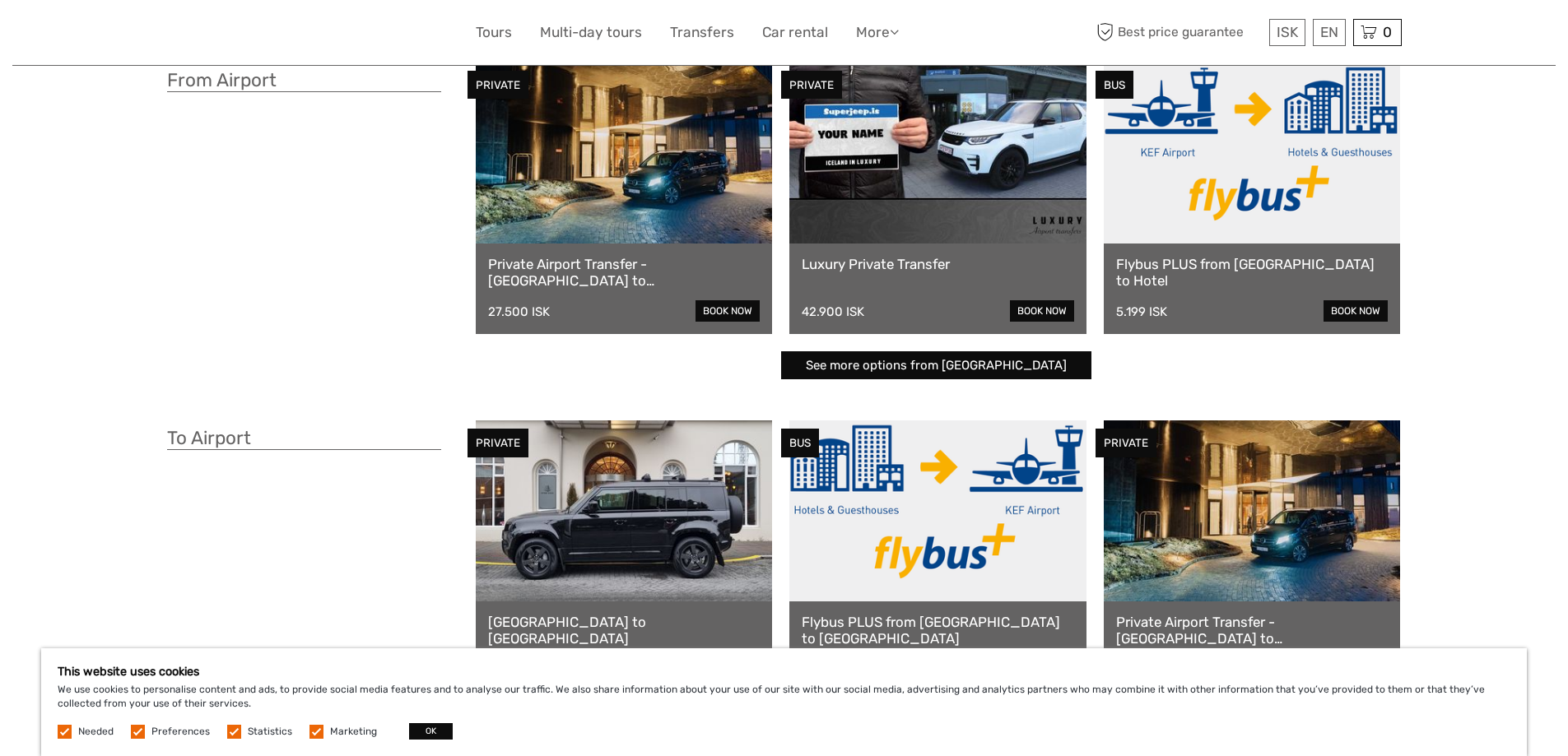
drag, startPoint x: 377, startPoint y: 252, endPoint x: 391, endPoint y: 317, distance: 66.5
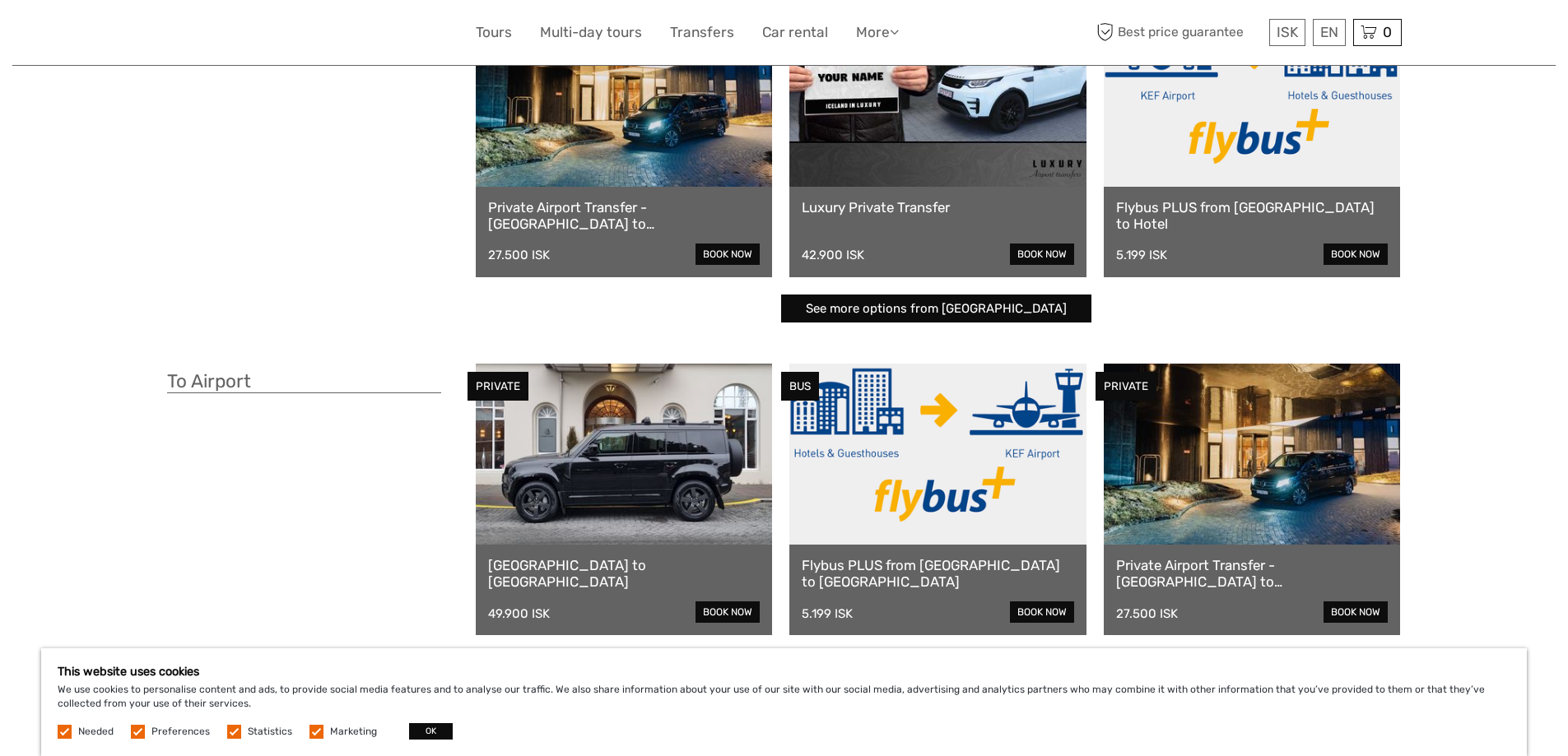
scroll to position [0, 0]
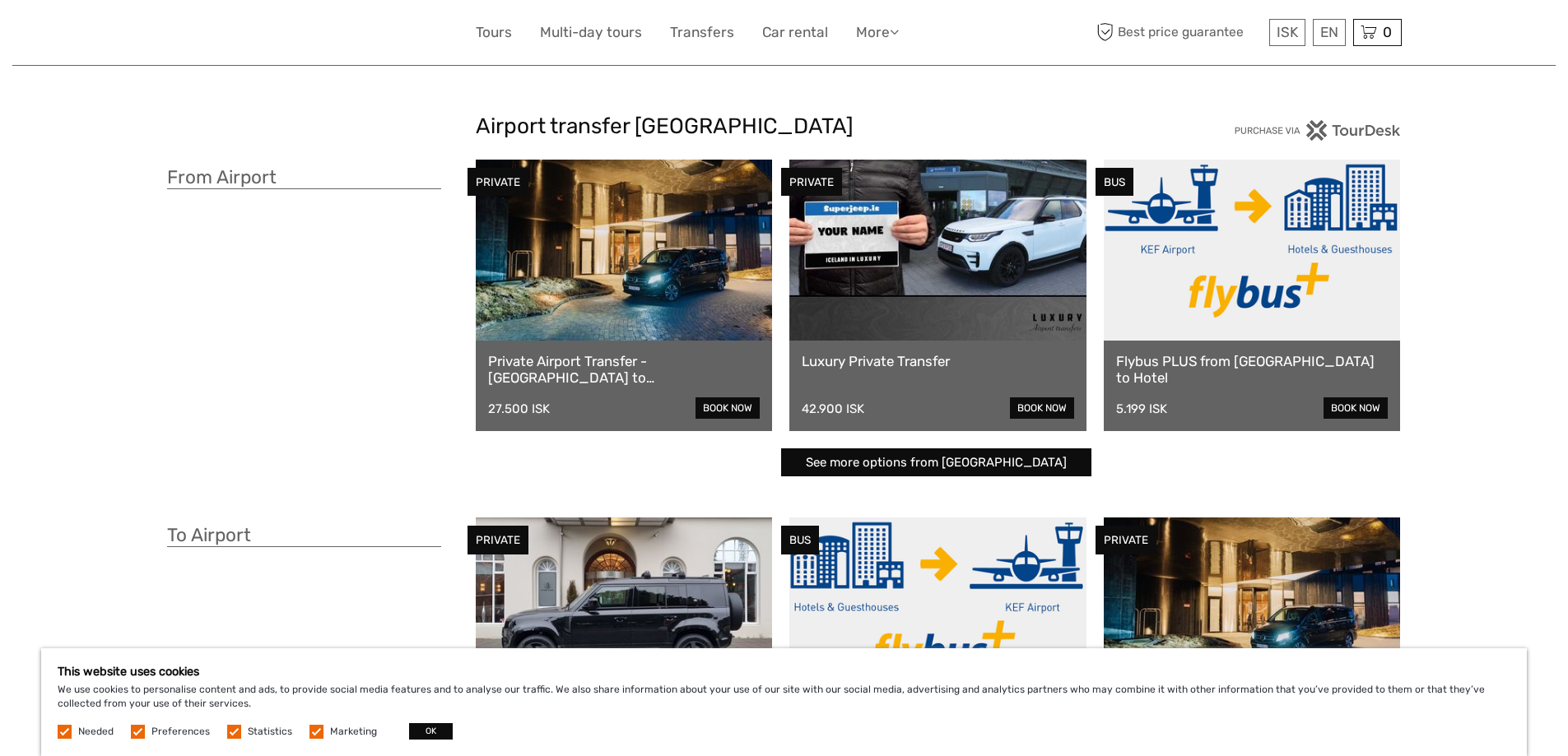
drag, startPoint x: 385, startPoint y: 295, endPoint x: 367, endPoint y: 164, distance: 132.2
